Goal: Information Seeking & Learning: Learn about a topic

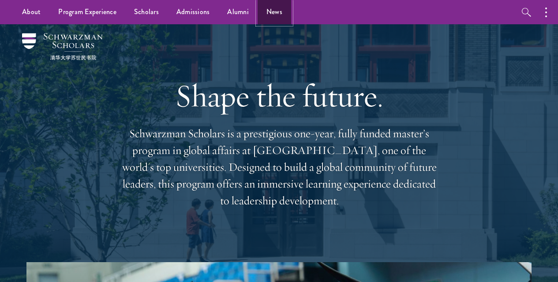
click at [269, 12] on link "News" at bounding box center [275, 12] width 34 height 24
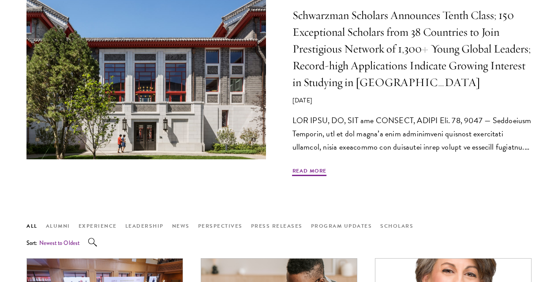
scroll to position [486, 0]
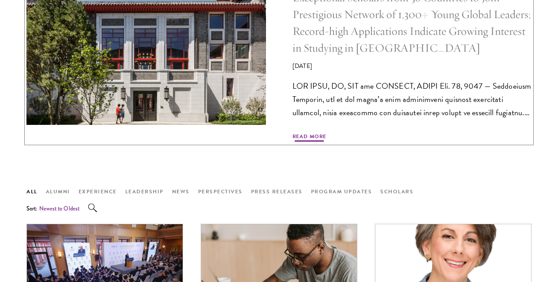
click at [379, 57] on h5 "Schwarzman Scholars Announces Tenth Class; 150 Exceptional Scholars from 38 Cou…" at bounding box center [413, 15] width 240 height 84
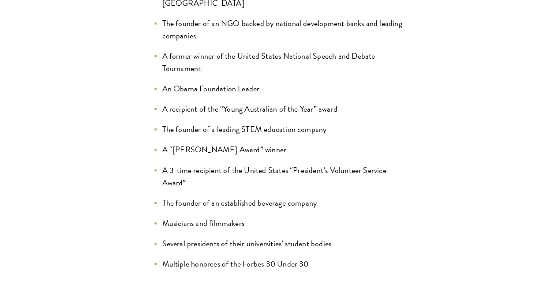
scroll to position [946, 0]
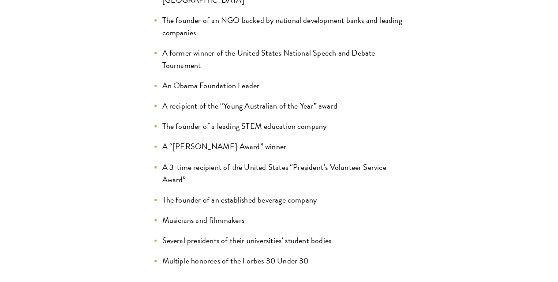
drag, startPoint x: 203, startPoint y: 57, endPoint x: 215, endPoint y: 58, distance: 12.4
click at [325, 48] on ul "A winner of the Singapore Prime Minister’s Book Prize The co-founder of a real …" at bounding box center [280, 67] width 252 height 400
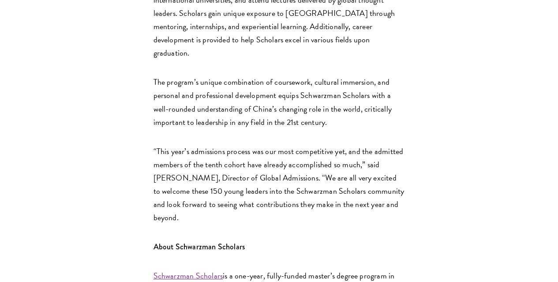
scroll to position [1652, 0]
